Goal: Information Seeking & Learning: Learn about a topic

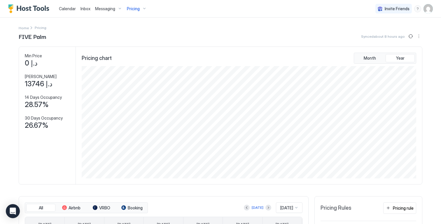
click at [141, 9] on div "Pricing" at bounding box center [137, 9] width 25 height 10
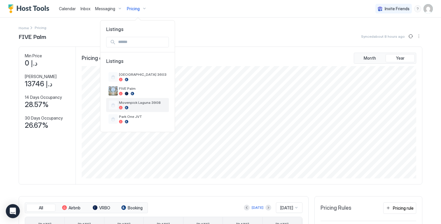
click at [139, 108] on div at bounding box center [143, 108] width 48 height 4
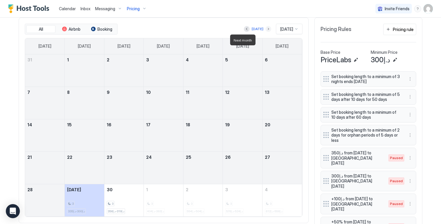
scroll to position [179, 0]
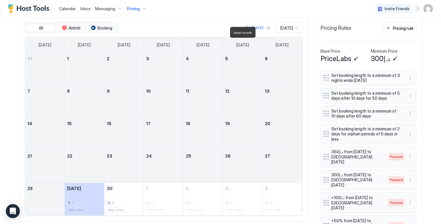
click at [266, 31] on button "Next month" at bounding box center [269, 28] width 6 height 6
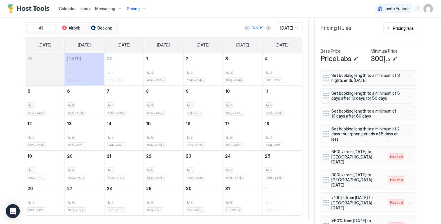
click at [136, 11] on span "Pricing" at bounding box center [133, 8] width 13 height 5
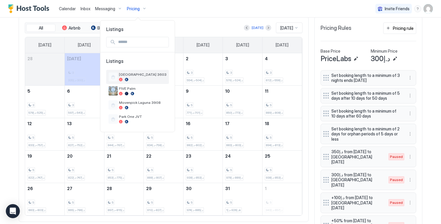
click at [135, 77] on div "[GEOGRAPHIC_DATA] 3603" at bounding box center [143, 76] width 48 height 9
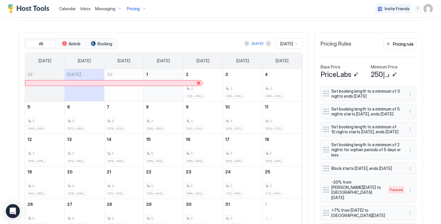
scroll to position [56, 0]
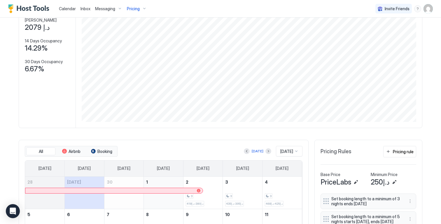
click at [134, 6] on span "Pricing" at bounding box center [133, 8] width 13 height 5
click at [156, 7] on div at bounding box center [220, 112] width 441 height 224
click at [141, 8] on div "Pricing" at bounding box center [137, 9] width 25 height 10
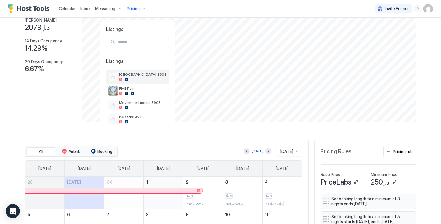
click at [141, 73] on span "[GEOGRAPHIC_DATA] 3603" at bounding box center [143, 74] width 48 height 4
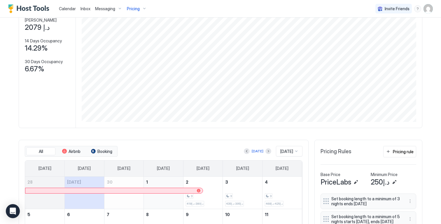
click at [132, 11] on span "Pricing" at bounding box center [133, 8] width 13 height 5
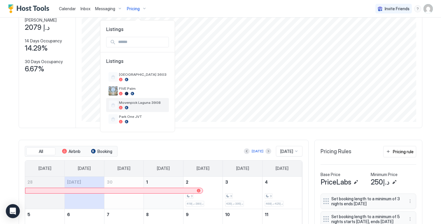
click at [132, 104] on span "Movenpick Laguna 3908" at bounding box center [143, 102] width 48 height 4
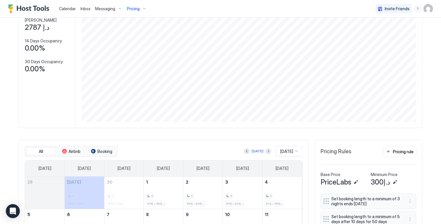
click at [137, 4] on div "Pricing" at bounding box center [137, 9] width 25 height 10
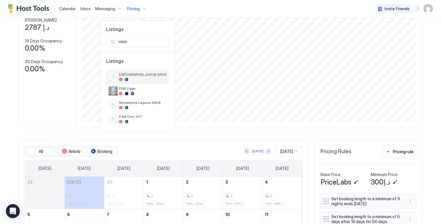
click at [135, 79] on div at bounding box center [143, 80] width 48 height 4
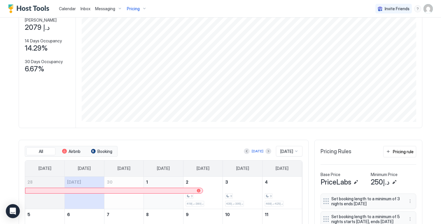
click at [139, 9] on div "Pricing" at bounding box center [137, 9] width 25 height 10
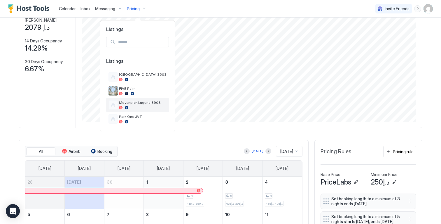
click at [144, 108] on div at bounding box center [143, 108] width 48 height 4
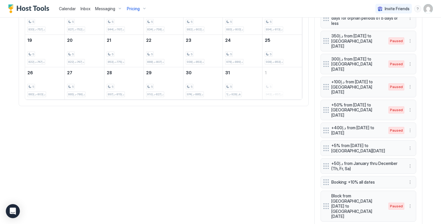
scroll to position [301, 0]
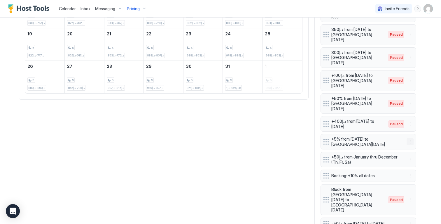
click at [408, 138] on button "More options" at bounding box center [410, 141] width 7 height 7
click at [410, 133] on div "Edit" at bounding box center [413, 133] width 13 height 4
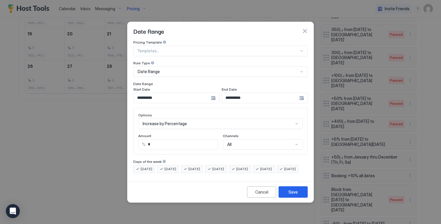
click at [212, 93] on div "**********" at bounding box center [176, 98] width 86 height 11
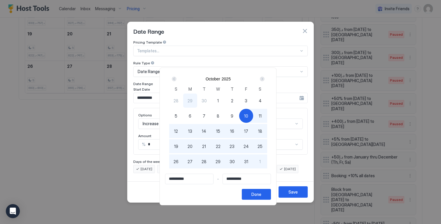
click at [220, 130] on span "15" at bounding box center [218, 131] width 4 height 6
type input "**********"
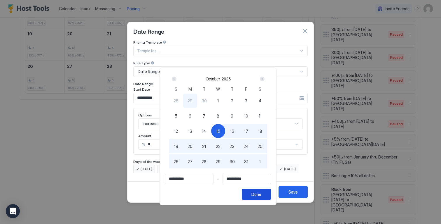
click at [259, 194] on div "Done" at bounding box center [257, 194] width 10 height 6
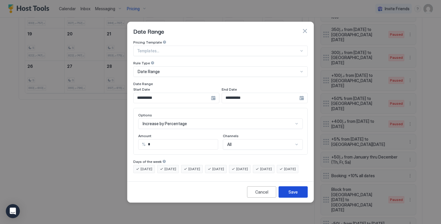
click at [291, 195] on div "Save" at bounding box center [293, 192] width 9 height 6
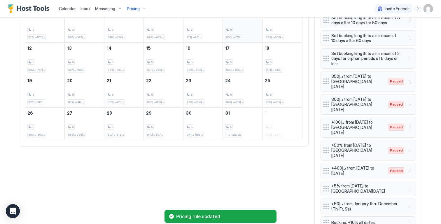
scroll to position [166, 0]
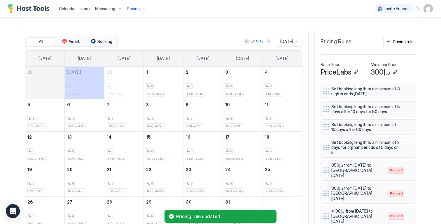
click at [266, 44] on button "Next month" at bounding box center [269, 41] width 6 height 6
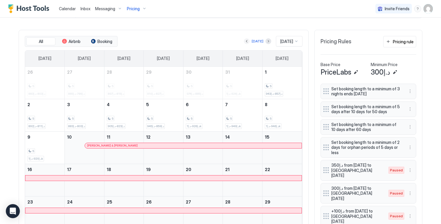
click at [244, 44] on button "Previous month" at bounding box center [247, 41] width 6 height 6
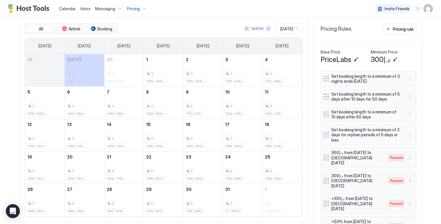
scroll to position [280, 0]
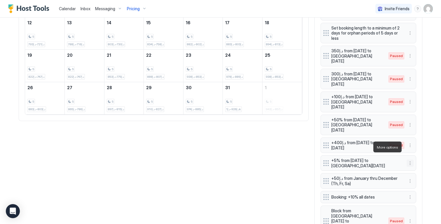
click at [408, 159] on button "More options" at bounding box center [410, 162] width 7 height 7
click at [415, 153] on span "Edit" at bounding box center [417, 155] width 6 height 4
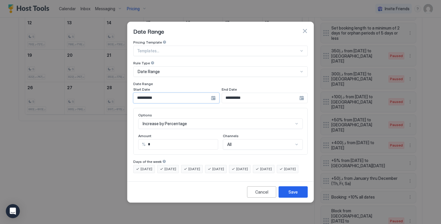
click at [165, 94] on input "**********" at bounding box center [172, 98] width 77 height 10
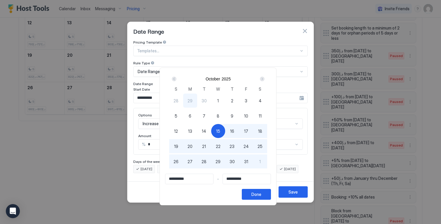
click at [191, 133] on span "13" at bounding box center [190, 131] width 4 height 6
type input "**********"
click at [261, 194] on div "Done" at bounding box center [257, 194] width 10 height 6
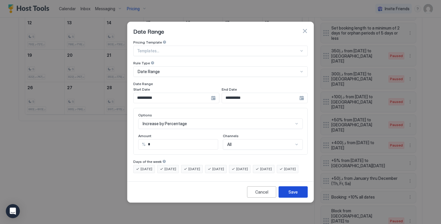
click at [290, 195] on div "Save" at bounding box center [293, 192] width 9 height 6
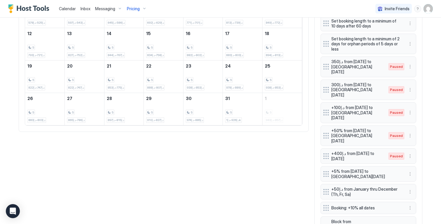
scroll to position [155, 0]
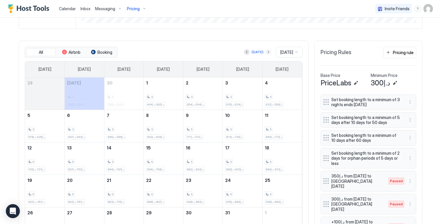
click at [266, 55] on button "Next month" at bounding box center [269, 52] width 6 height 6
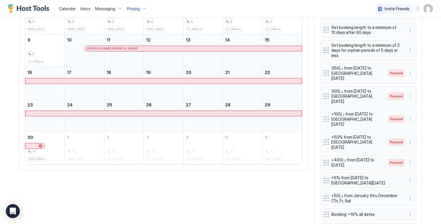
scroll to position [301, 0]
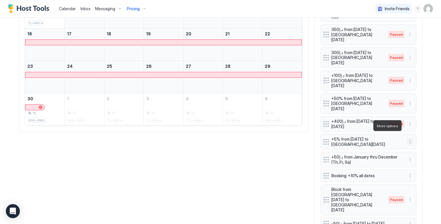
click at [411, 138] on button "More options" at bounding box center [410, 141] width 7 height 7
click at [410, 130] on div "Edit" at bounding box center [416, 133] width 22 height 9
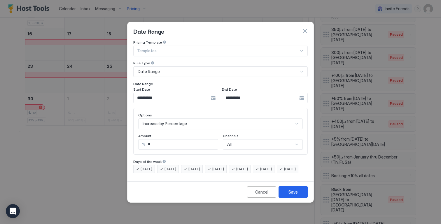
click at [244, 95] on input "**********" at bounding box center [260, 98] width 77 height 10
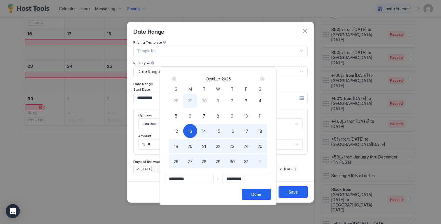
click at [264, 79] on div "Next" at bounding box center [262, 78] width 5 height 5
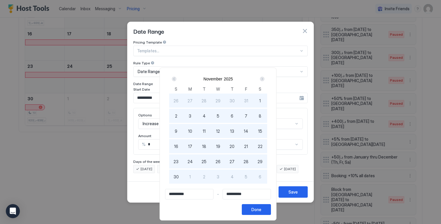
click at [264, 80] on div "Next" at bounding box center [262, 78] width 5 height 5
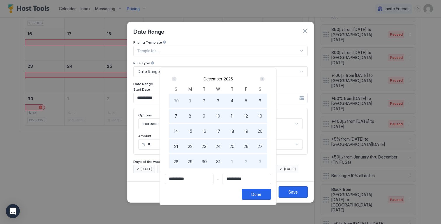
click at [245, 116] on div "12" at bounding box center [246, 116] width 14 height 14
type input "**********"
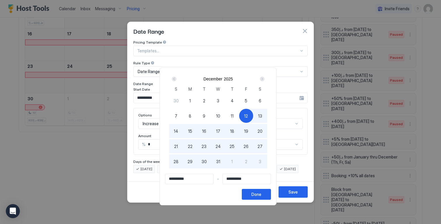
click at [297, 165] on div at bounding box center [220, 112] width 441 height 224
type input "**********"
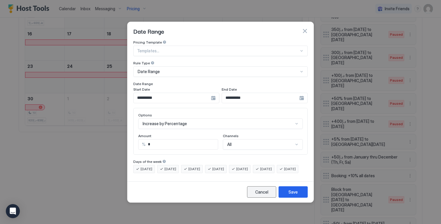
click at [262, 195] on div "Cancel" at bounding box center [261, 192] width 13 height 6
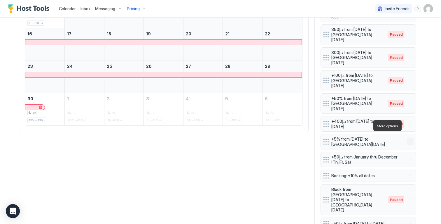
click at [408, 138] on button "More options" at bounding box center [410, 141] width 7 height 7
click at [412, 131] on div "Edit" at bounding box center [416, 133] width 22 height 9
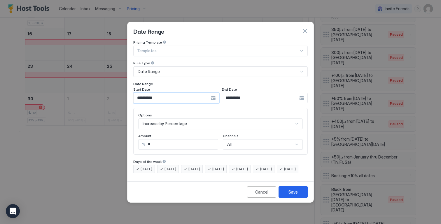
click at [189, 97] on input "**********" at bounding box center [172, 98] width 77 height 10
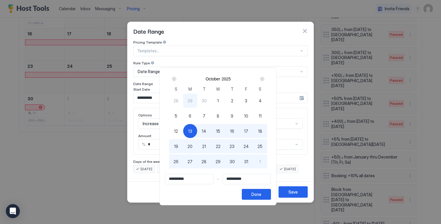
click at [192, 130] on span "13" at bounding box center [190, 131] width 4 height 6
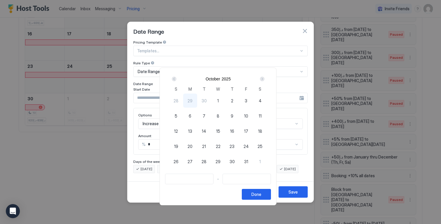
click at [190, 130] on div "13" at bounding box center [190, 131] width 14 height 14
type input "**********"
click at [264, 79] on div "Next" at bounding box center [262, 78] width 5 height 5
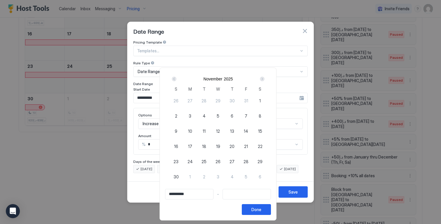
click at [264, 79] on div "Next" at bounding box center [262, 78] width 5 height 5
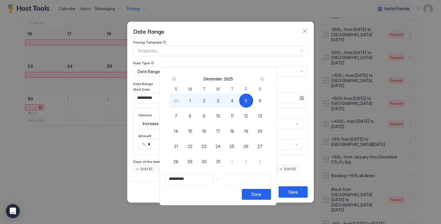
type input "**********"
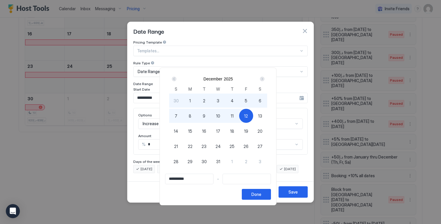
click at [253, 114] on div "12" at bounding box center [246, 116] width 14 height 14
type input "**********"
click at [261, 191] on button "Done" at bounding box center [256, 194] width 29 height 11
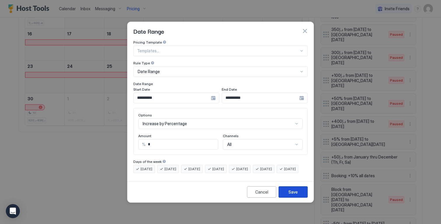
click at [293, 195] on div "Save" at bounding box center [293, 192] width 9 height 6
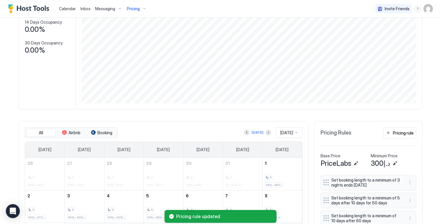
scroll to position [0, 0]
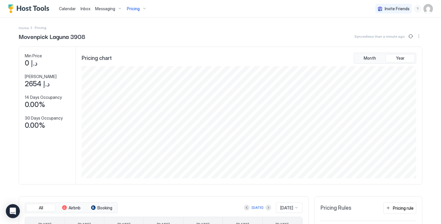
click at [140, 6] on div "Pricing" at bounding box center [137, 9] width 25 height 10
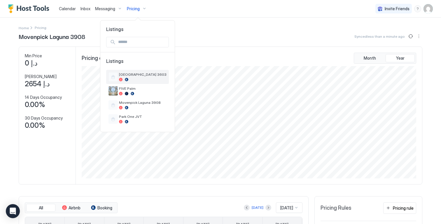
click at [149, 80] on div at bounding box center [143, 80] width 48 height 4
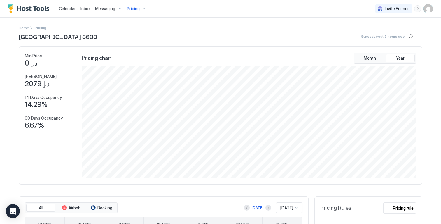
click at [131, 3] on button "Pricing" at bounding box center [137, 8] width 25 height 17
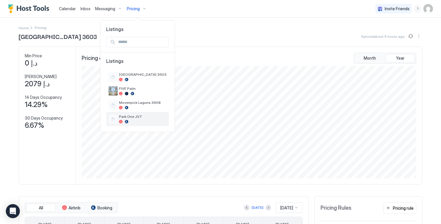
click at [137, 114] on div "Park One JVT" at bounding box center [138, 118] width 58 height 9
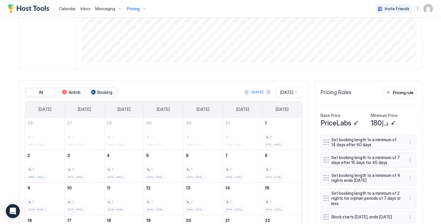
scroll to position [105, 0]
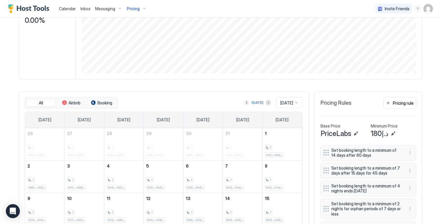
click at [244, 105] on button "Previous month" at bounding box center [247, 103] width 6 height 6
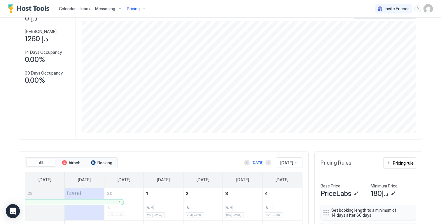
scroll to position [53, 0]
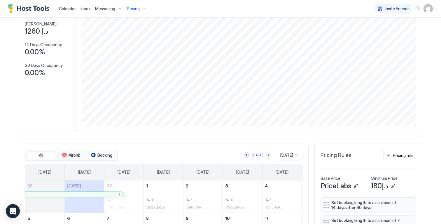
click at [266, 158] on button "Next month" at bounding box center [269, 155] width 6 height 6
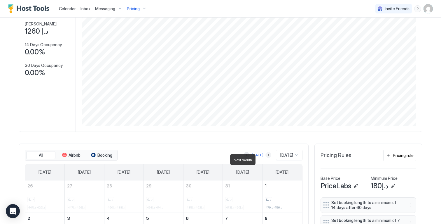
click at [266, 158] on button "Next month" at bounding box center [269, 155] width 6 height 6
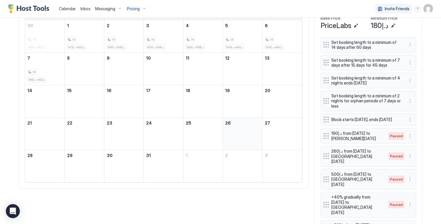
scroll to position [215, 0]
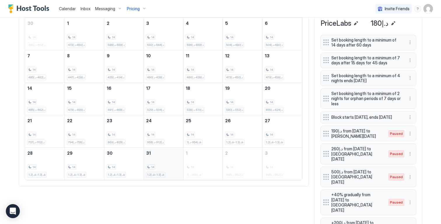
click at [168, 161] on div "14 د.إ1.2k-د.إ1.3k" at bounding box center [163, 163] width 35 height 27
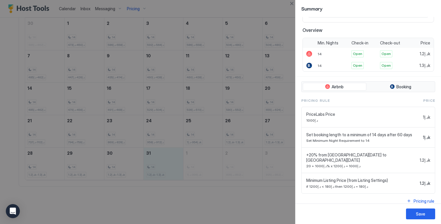
scroll to position [94, 0]
drag, startPoint x: 290, startPoint y: 4, endPoint x: 287, endPoint y: 6, distance: 3.7
click at [290, 4] on button "Close" at bounding box center [291, 3] width 7 height 7
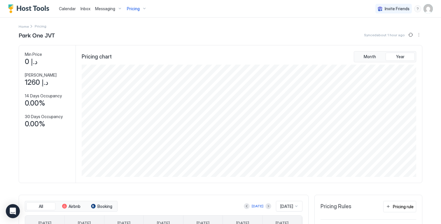
scroll to position [0, 0]
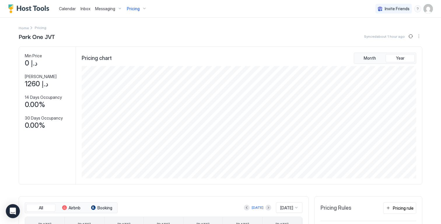
click at [137, 6] on div "Pricing" at bounding box center [137, 9] width 25 height 10
click at [143, 88] on span "FIVE Palm" at bounding box center [143, 88] width 48 height 4
